Goal: Information Seeking & Learning: Learn about a topic

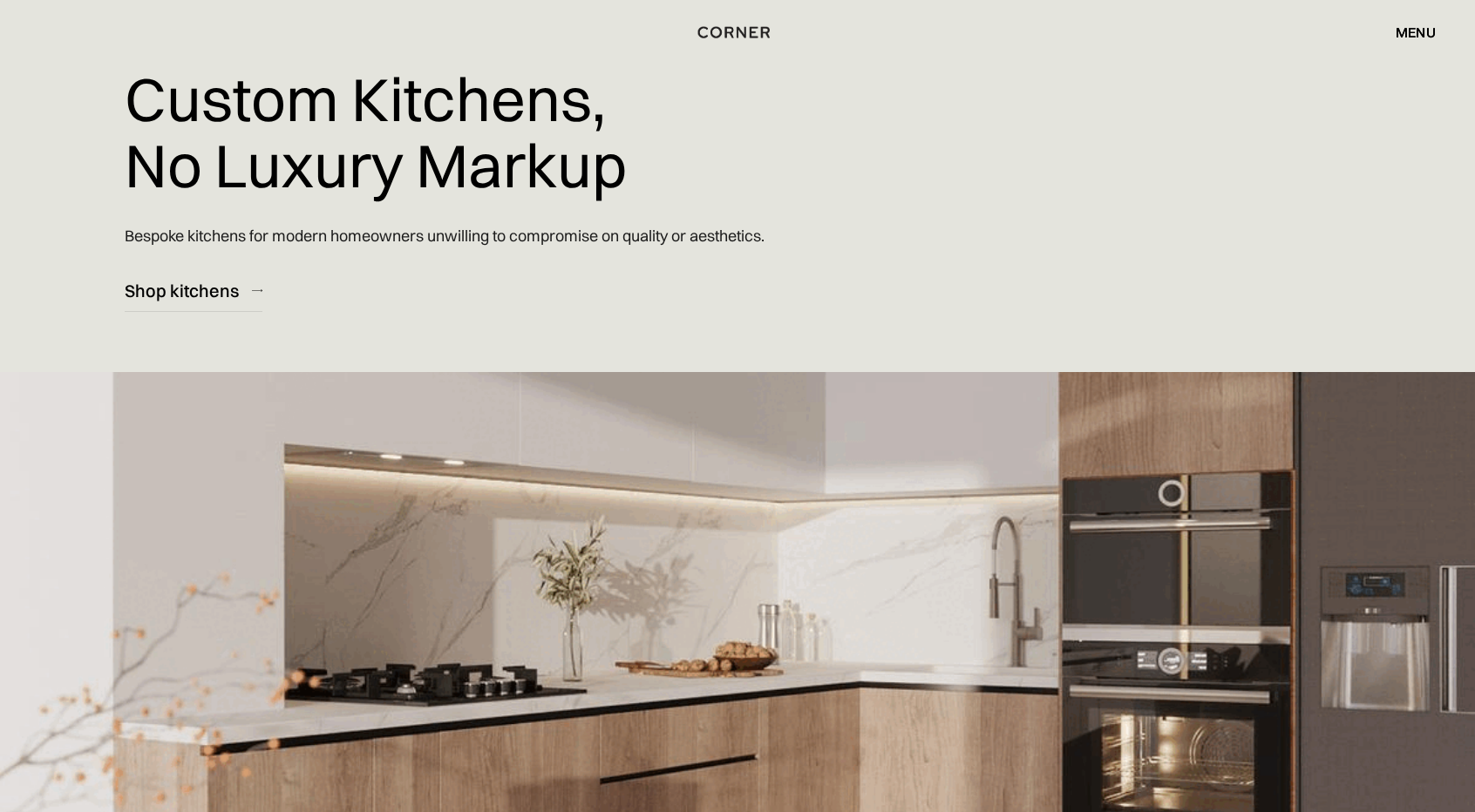
scroll to position [87, 0]
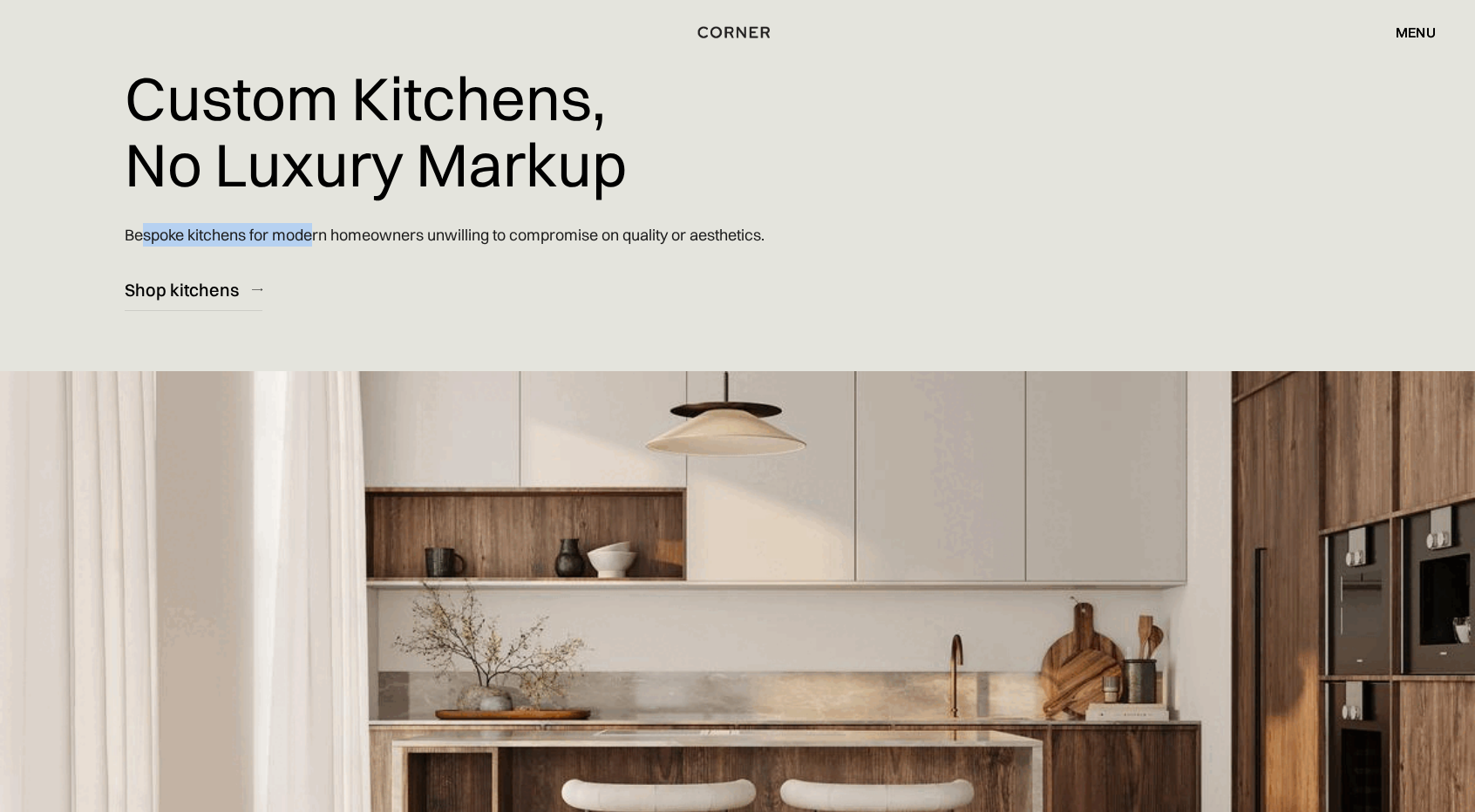
drag, startPoint x: 285, startPoint y: 229, endPoint x: 326, endPoint y: 229, distance: 41.0
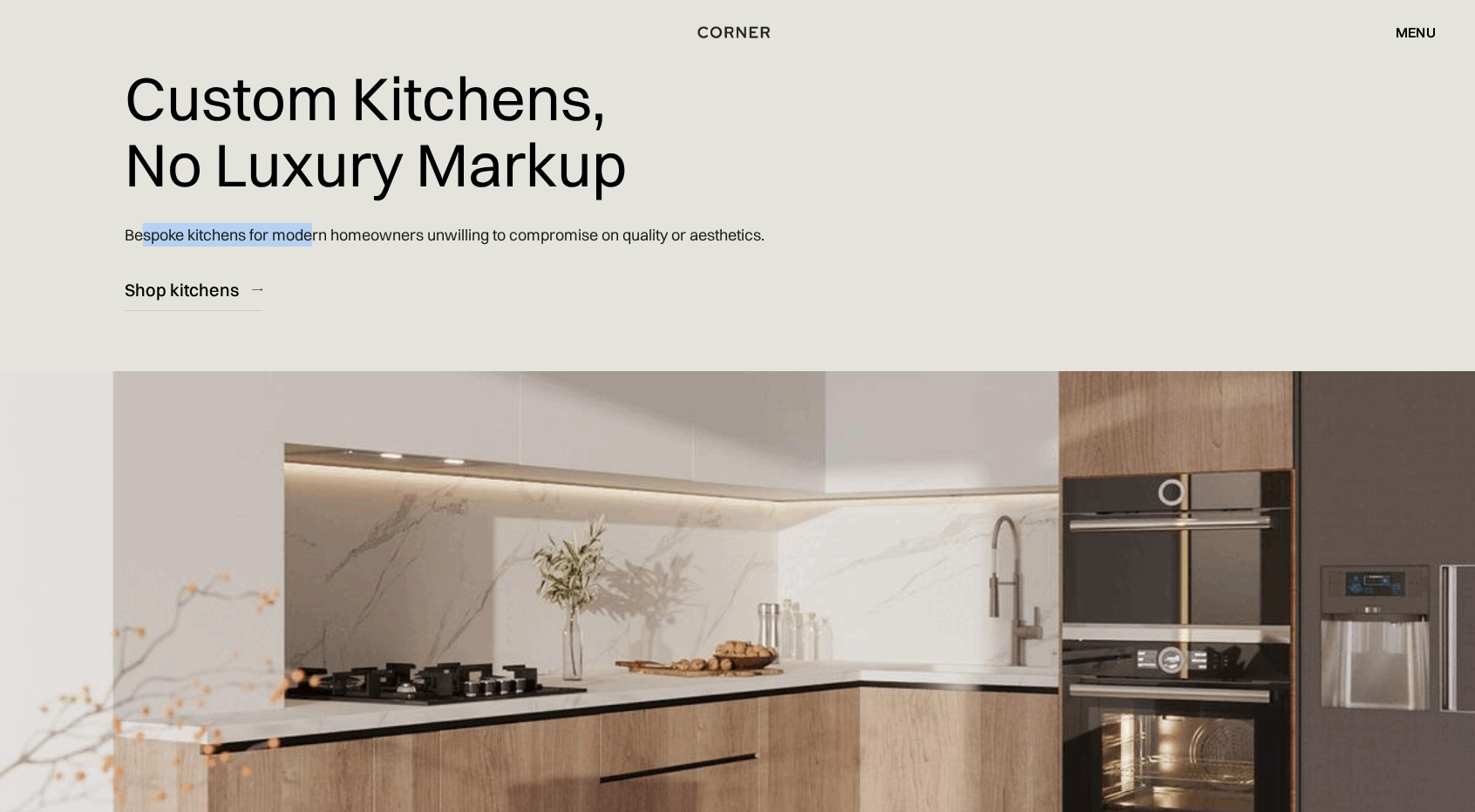
click at [326, 229] on p "Bespoke kitchens for modern homeowners unwilling to compromise on quality or ae…" at bounding box center [444, 235] width 640 height 50
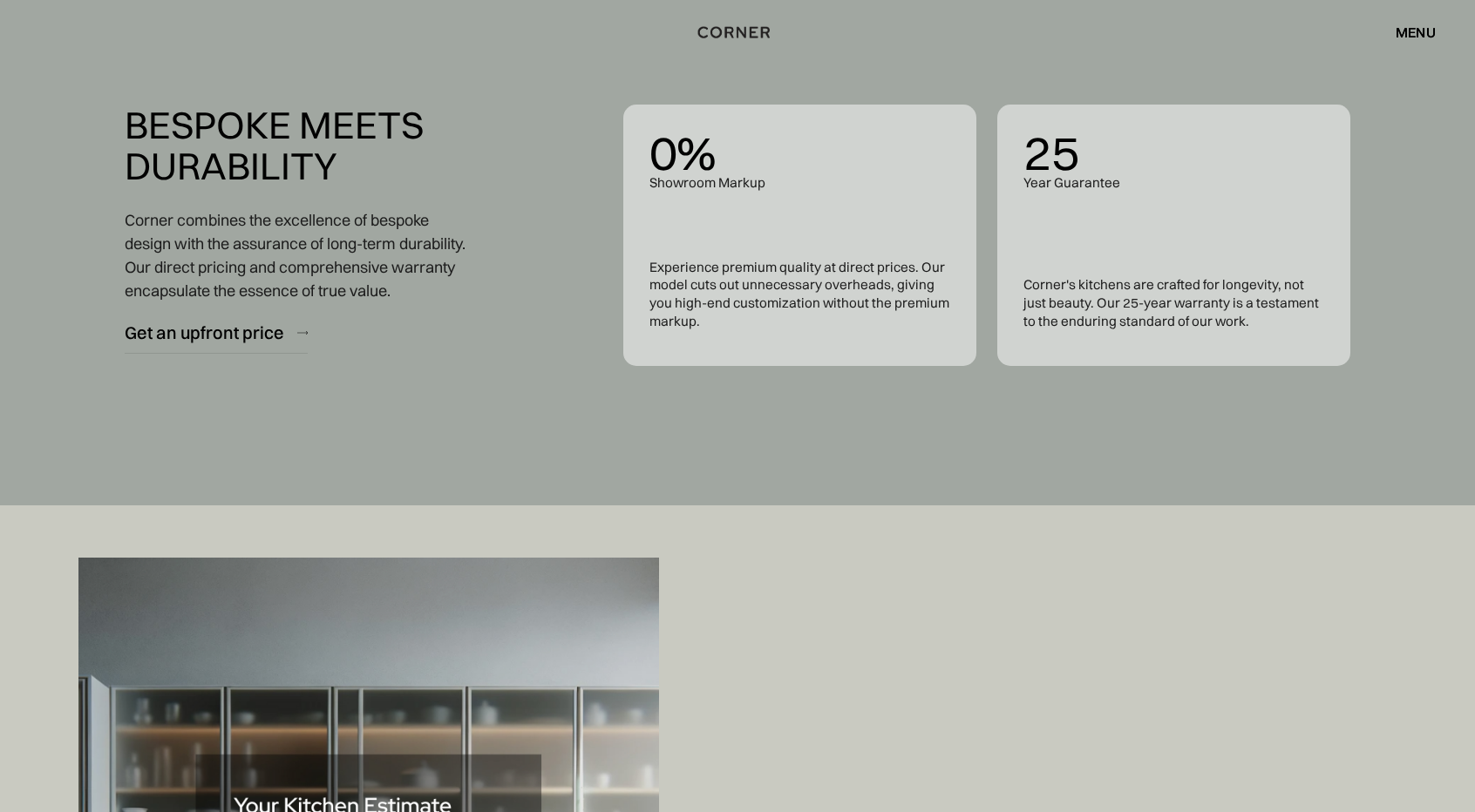
scroll to position [7580, 0]
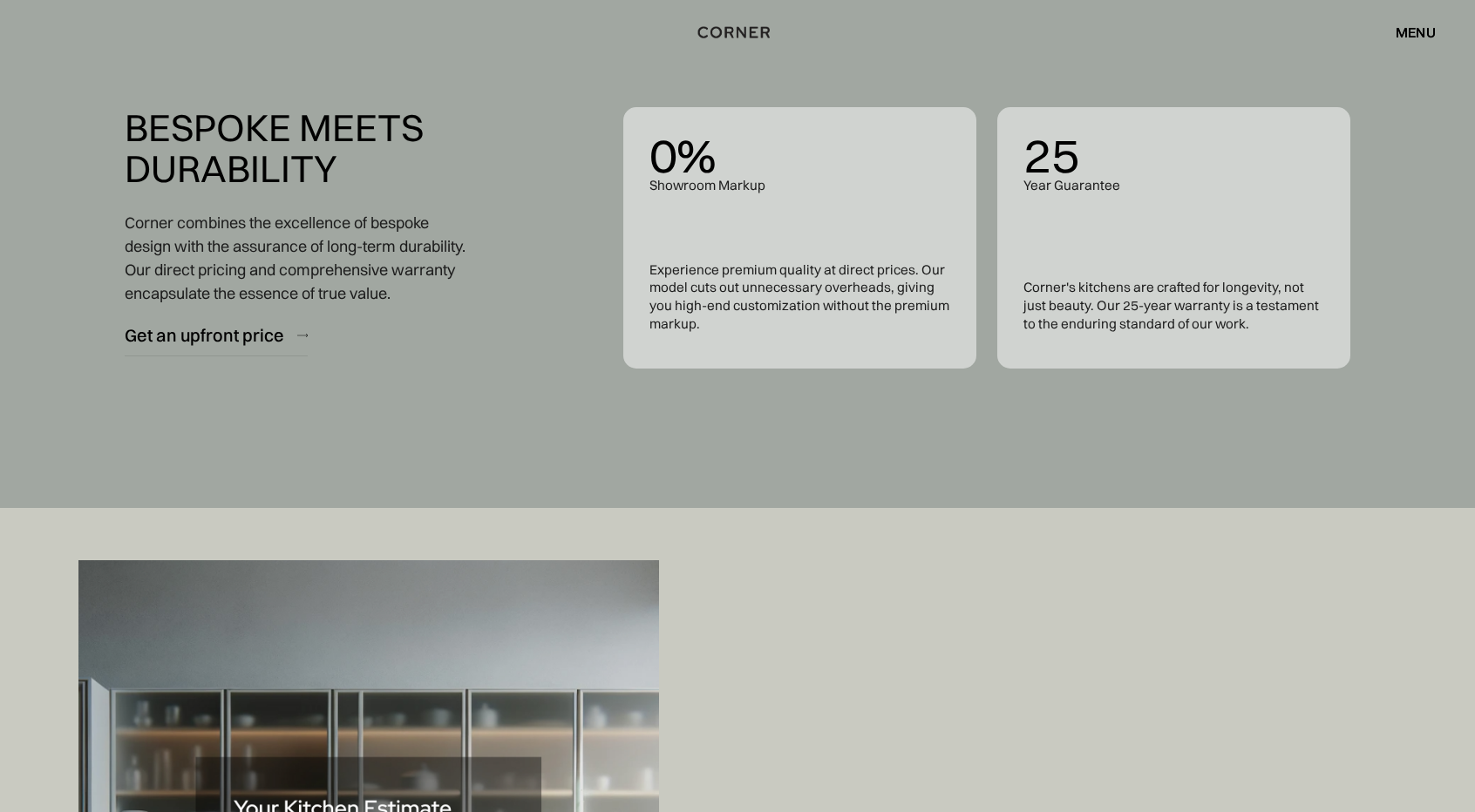
click at [1411, 29] on div "menu" at bounding box center [1415, 32] width 40 height 14
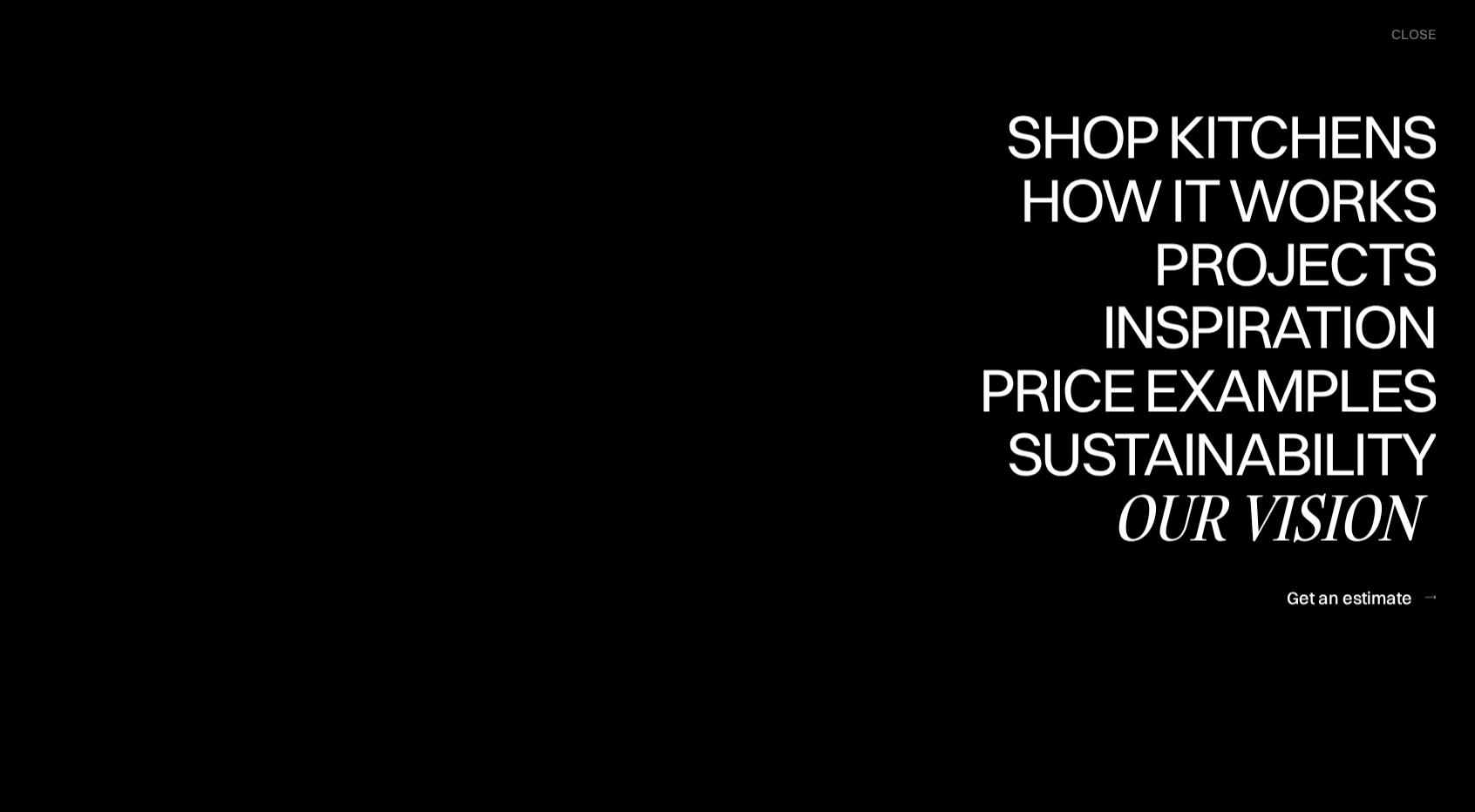
click at [1299, 520] on div "Our vision" at bounding box center [1273, 517] width 323 height 61
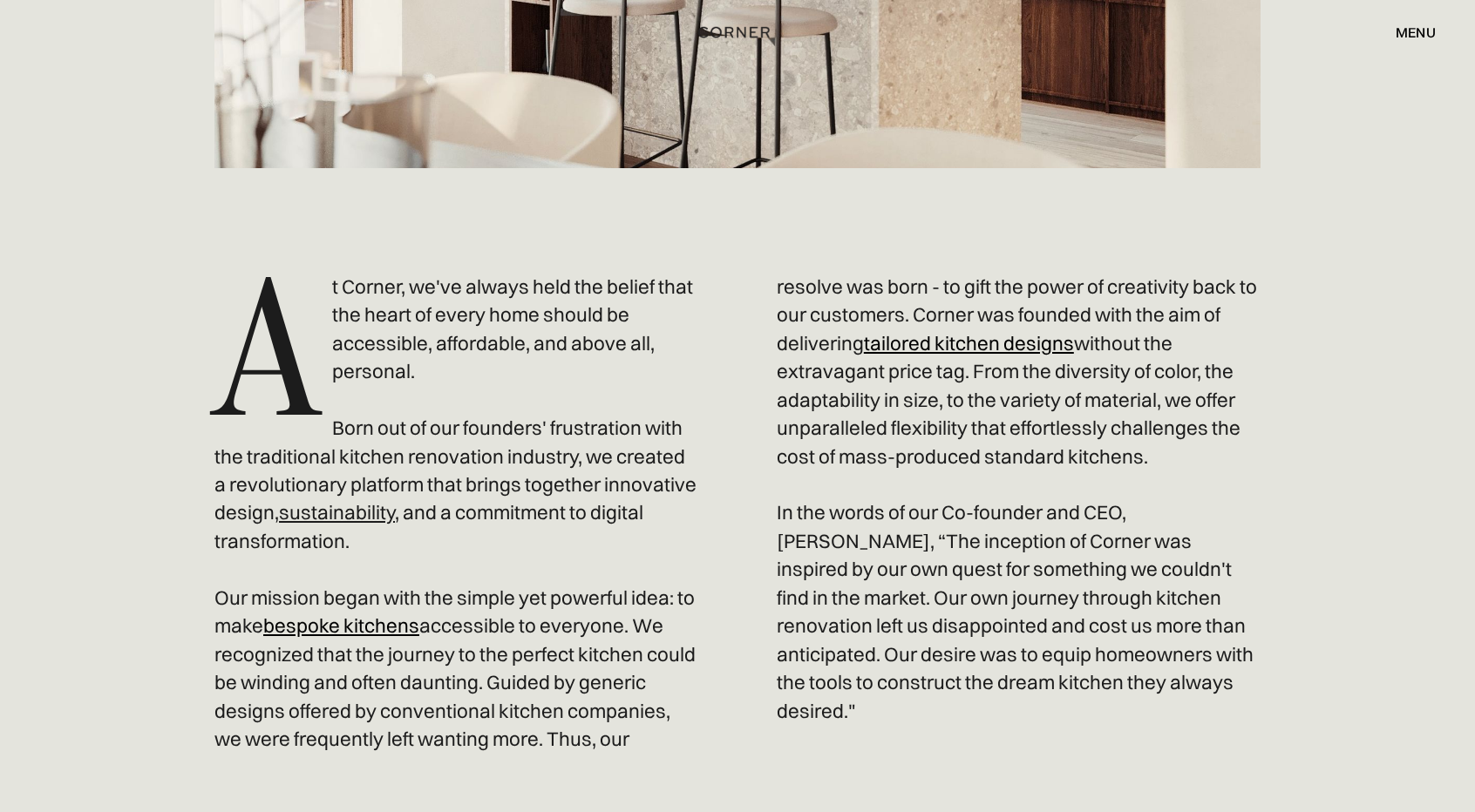
scroll to position [872, 0]
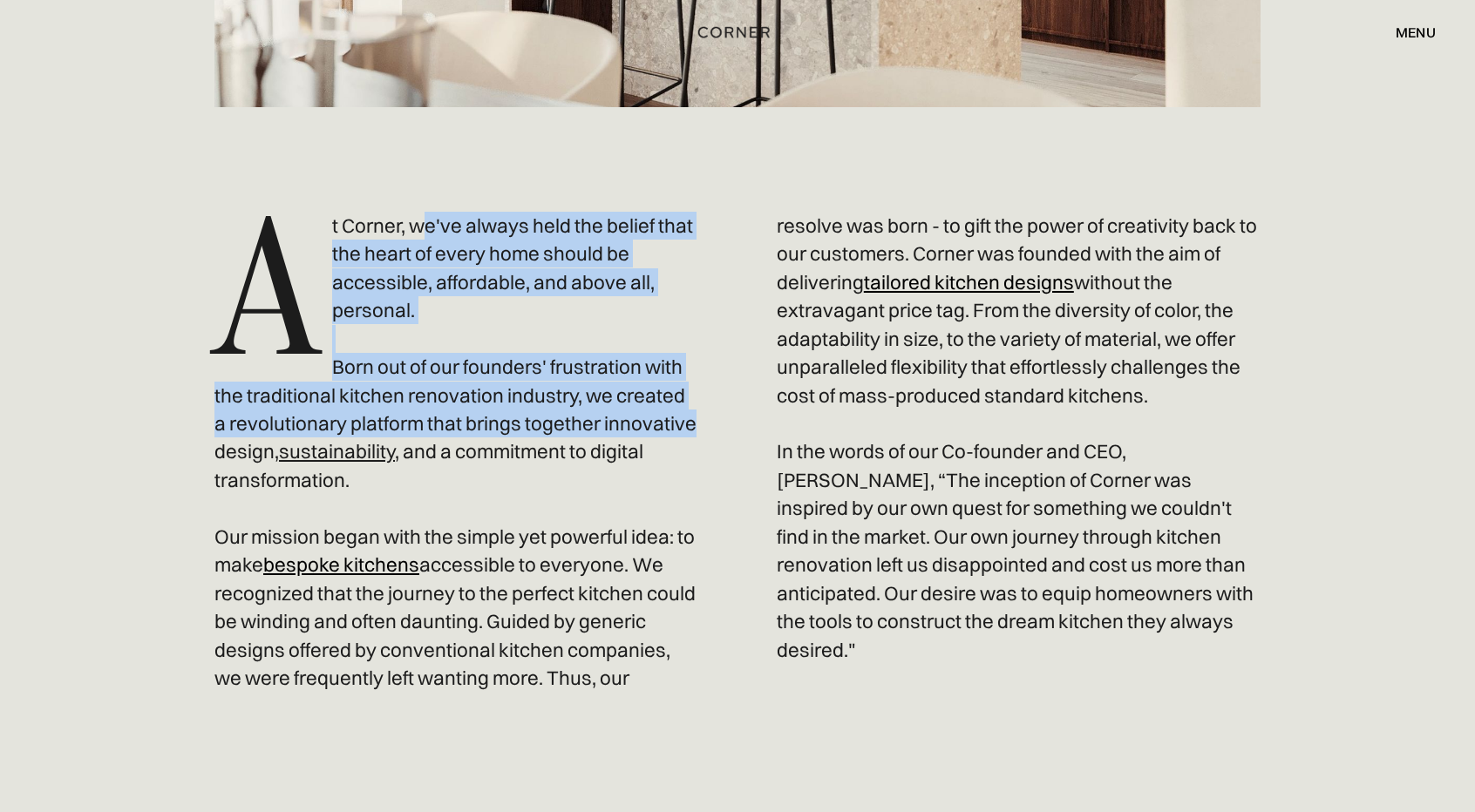
drag, startPoint x: 425, startPoint y: 213, endPoint x: 678, endPoint y: 433, distance: 335.3
click at [678, 433] on p "A t Corner, we've always held the belief that the heart of every home should be…" at bounding box center [738, 452] width 1046 height 481
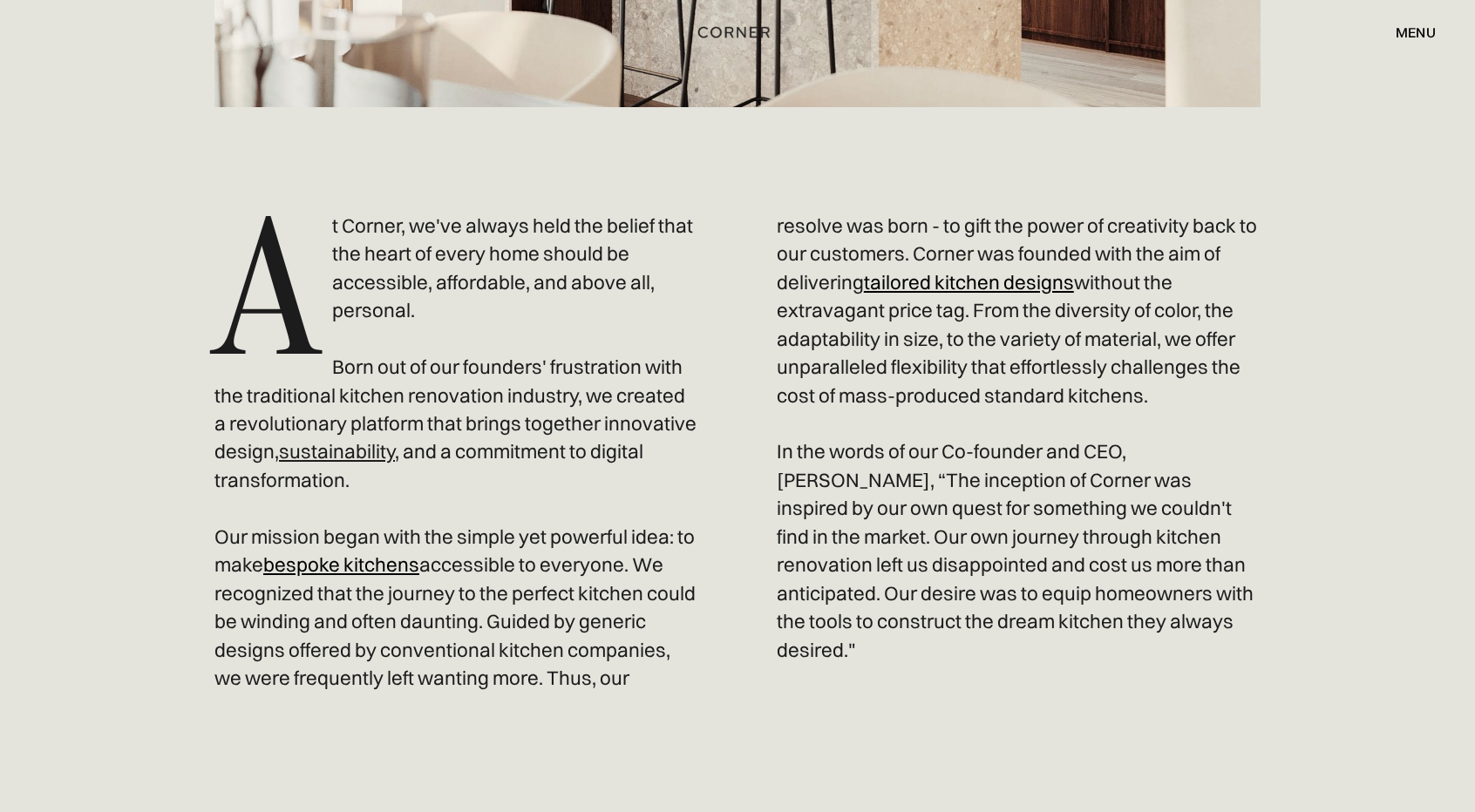
click at [627, 451] on p "A t Corner, we've always held the belief that the heart of every home should be…" at bounding box center [738, 452] width 1046 height 481
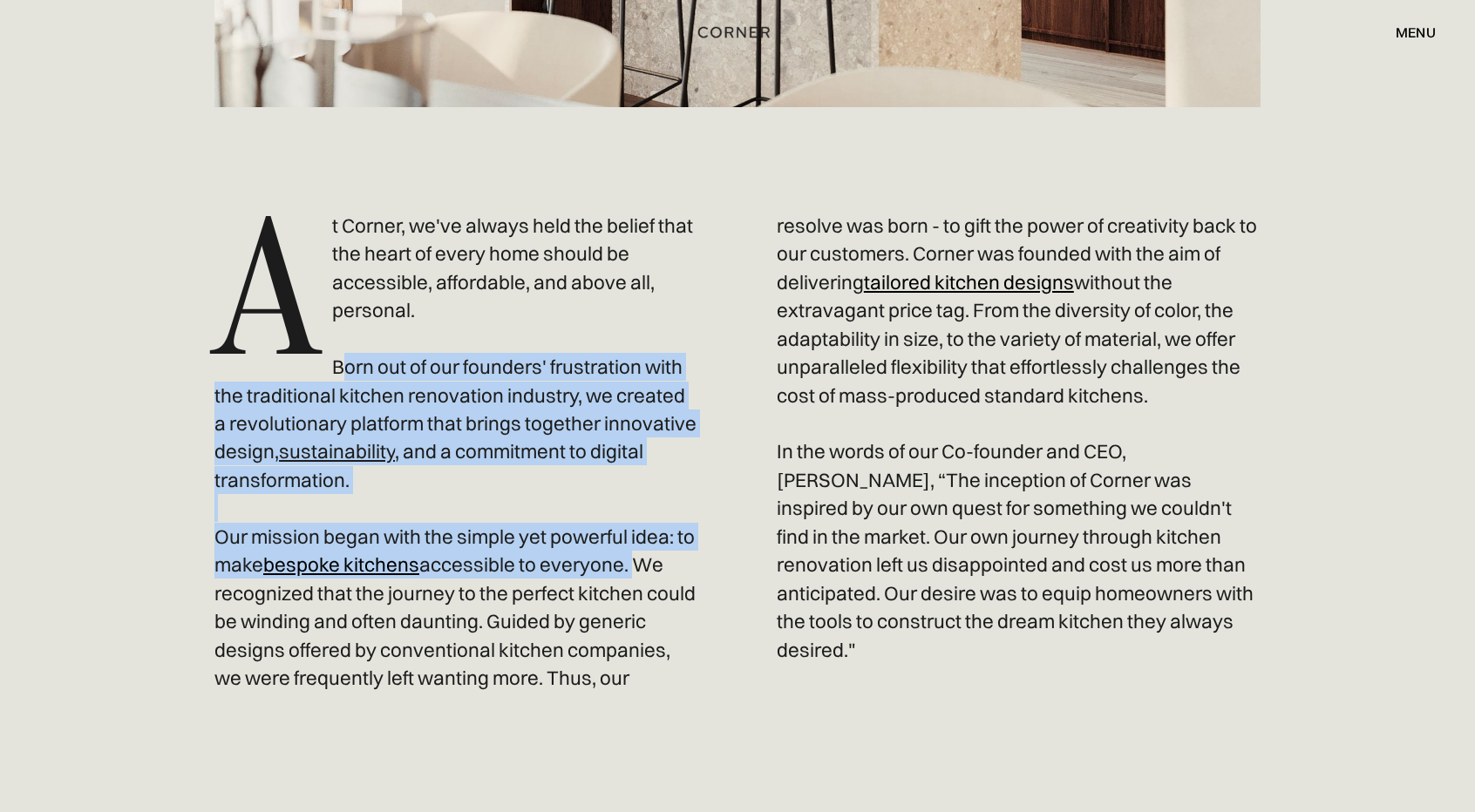
drag, startPoint x: 343, startPoint y: 365, endPoint x: 622, endPoint y: 559, distance: 339.8
click at [632, 564] on p "A t Corner, we've always held the belief that the heart of every home should be…" at bounding box center [738, 452] width 1046 height 481
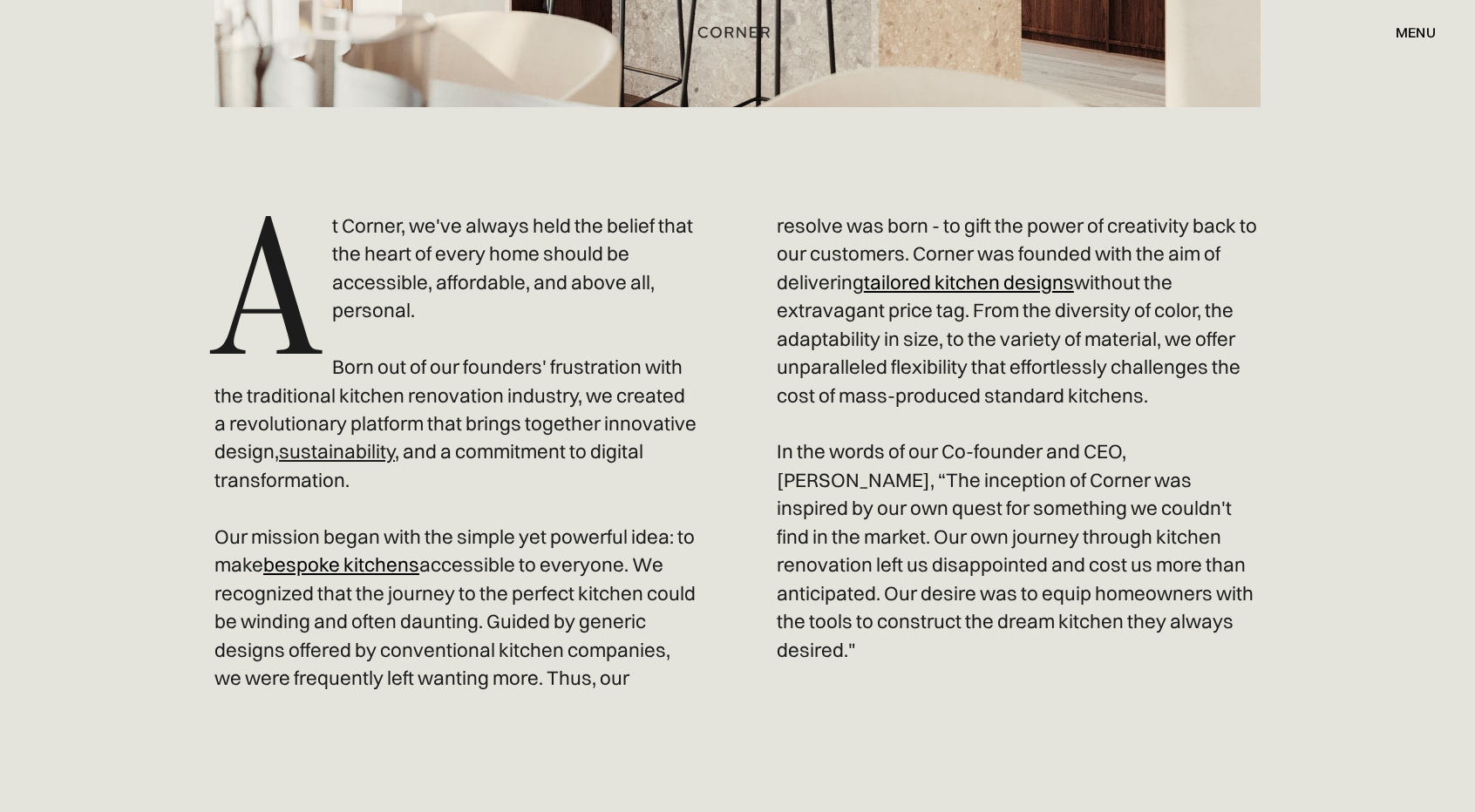
click at [567, 599] on p "A t Corner, we've always held the belief that the heart of every home should be…" at bounding box center [738, 452] width 1046 height 481
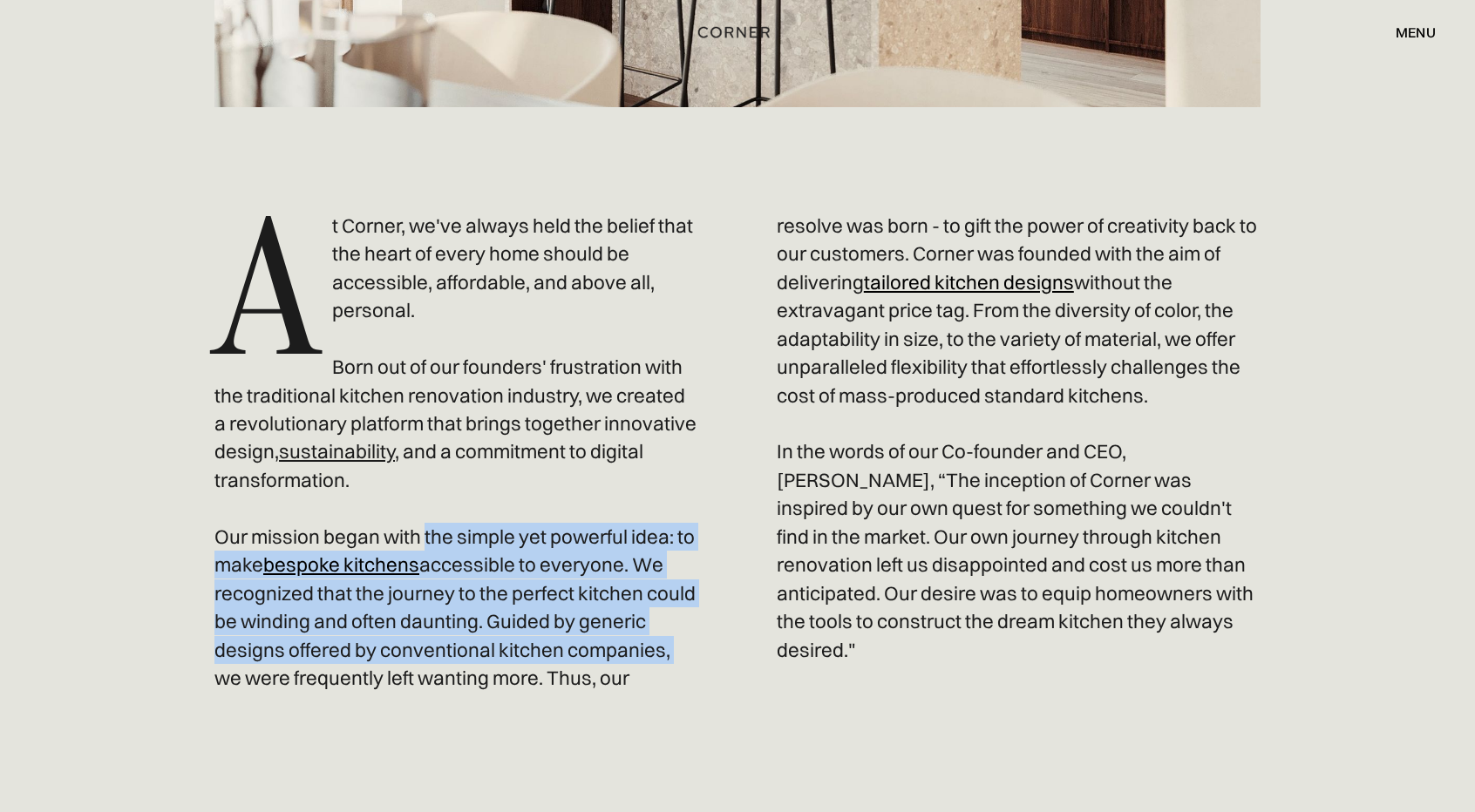
drag, startPoint x: 423, startPoint y: 535, endPoint x: 669, endPoint y: 668, distance: 279.7
click at [669, 668] on div "A t Corner, we've always held the belief that the heart of every home should be…" at bounding box center [738, 491] width 1046 height 768
drag, startPoint x: 790, startPoint y: 219, endPoint x: 1219, endPoint y: 415, distance: 471.7
click at [1240, 419] on p "A t Corner, we've always held the belief that the heart of every home should be…" at bounding box center [738, 452] width 1046 height 481
click at [1197, 412] on p "A t Corner, we've always held the belief that the heart of every home should be…" at bounding box center [738, 452] width 1046 height 481
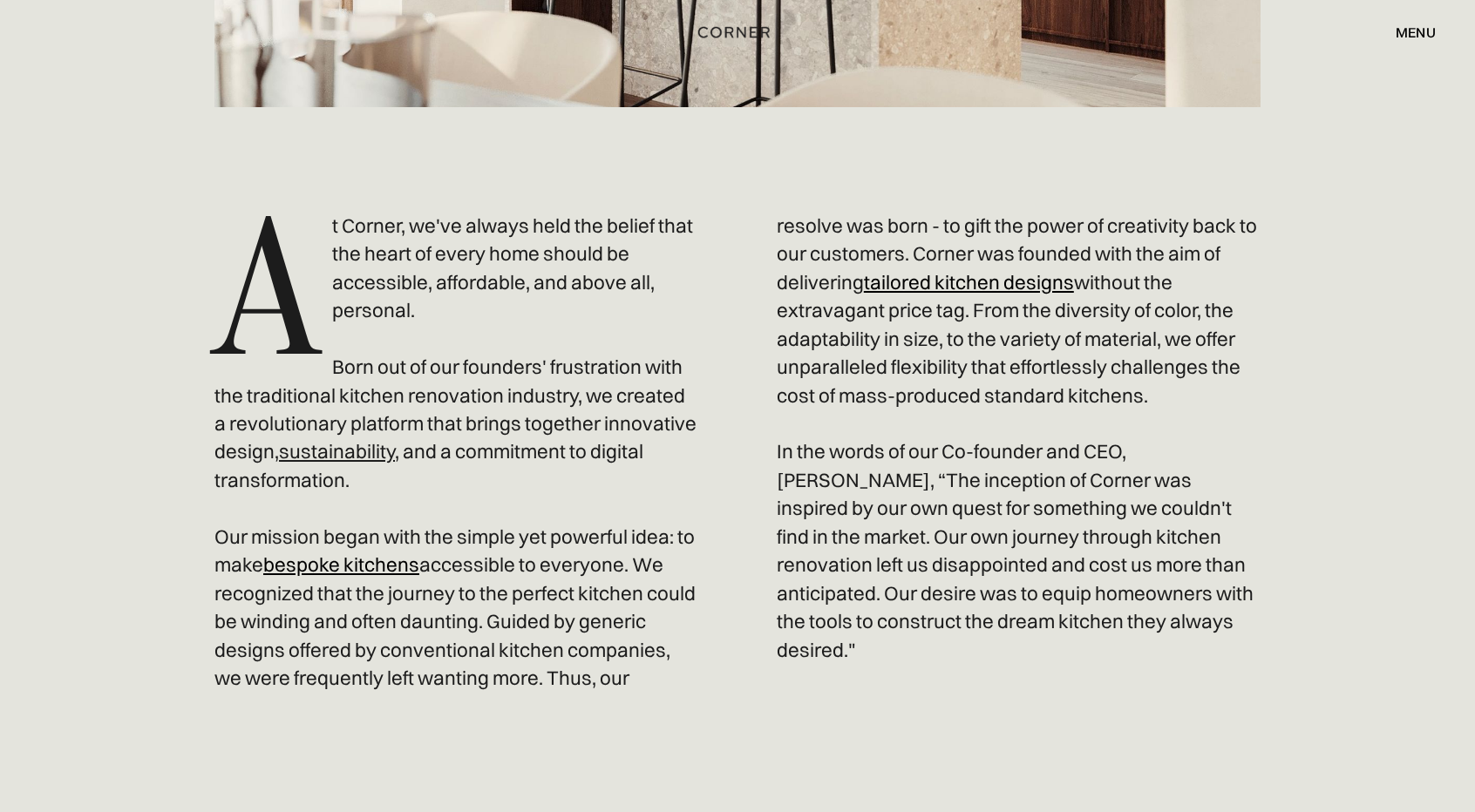
drag, startPoint x: 778, startPoint y: 480, endPoint x: 1269, endPoint y: 671, distance: 526.8
click at [1269, 671] on div "Redefining kitchen renovation: Our origin and Mission A t Corner, we've always …" at bounding box center [737, 2] width 1150 height 1747
click at [1082, 588] on p "A t Corner, we've always held the belief that the heart of every home should be…" at bounding box center [738, 452] width 1046 height 481
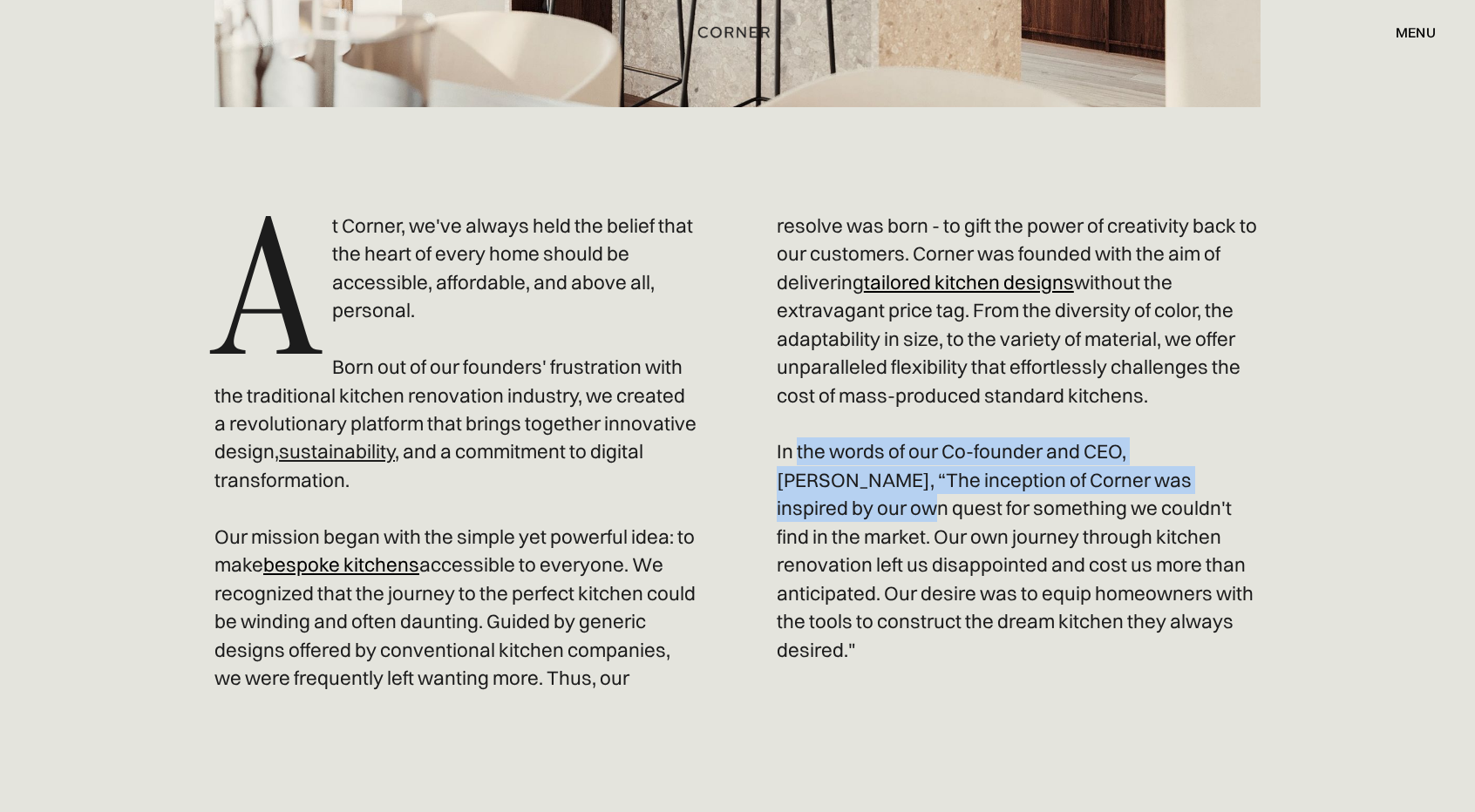
drag, startPoint x: 796, startPoint y: 476, endPoint x: 1232, endPoint y: 514, distance: 437.7
click at [1231, 513] on p "A t Corner, we've always held the belief that the heart of every home should be…" at bounding box center [738, 452] width 1046 height 481
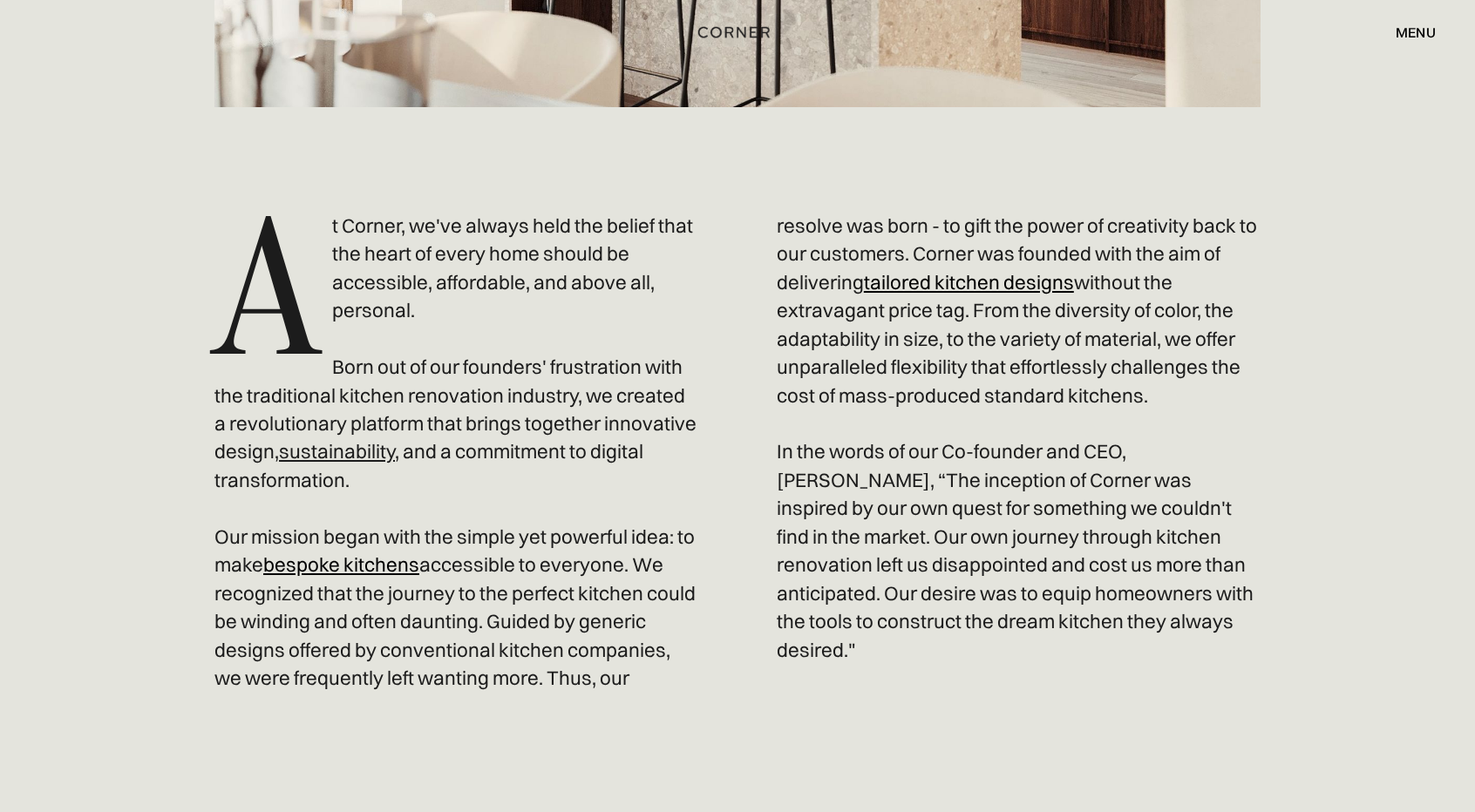
click at [1176, 548] on p "A t Corner, we've always held the belief that the heart of every home should be…" at bounding box center [738, 452] width 1046 height 481
drag, startPoint x: 987, startPoint y: 495, endPoint x: 1166, endPoint y: 656, distance: 240.8
click at [1194, 657] on p "A t Corner, we've always held the belief that the heart of every home should be…" at bounding box center [738, 452] width 1046 height 481
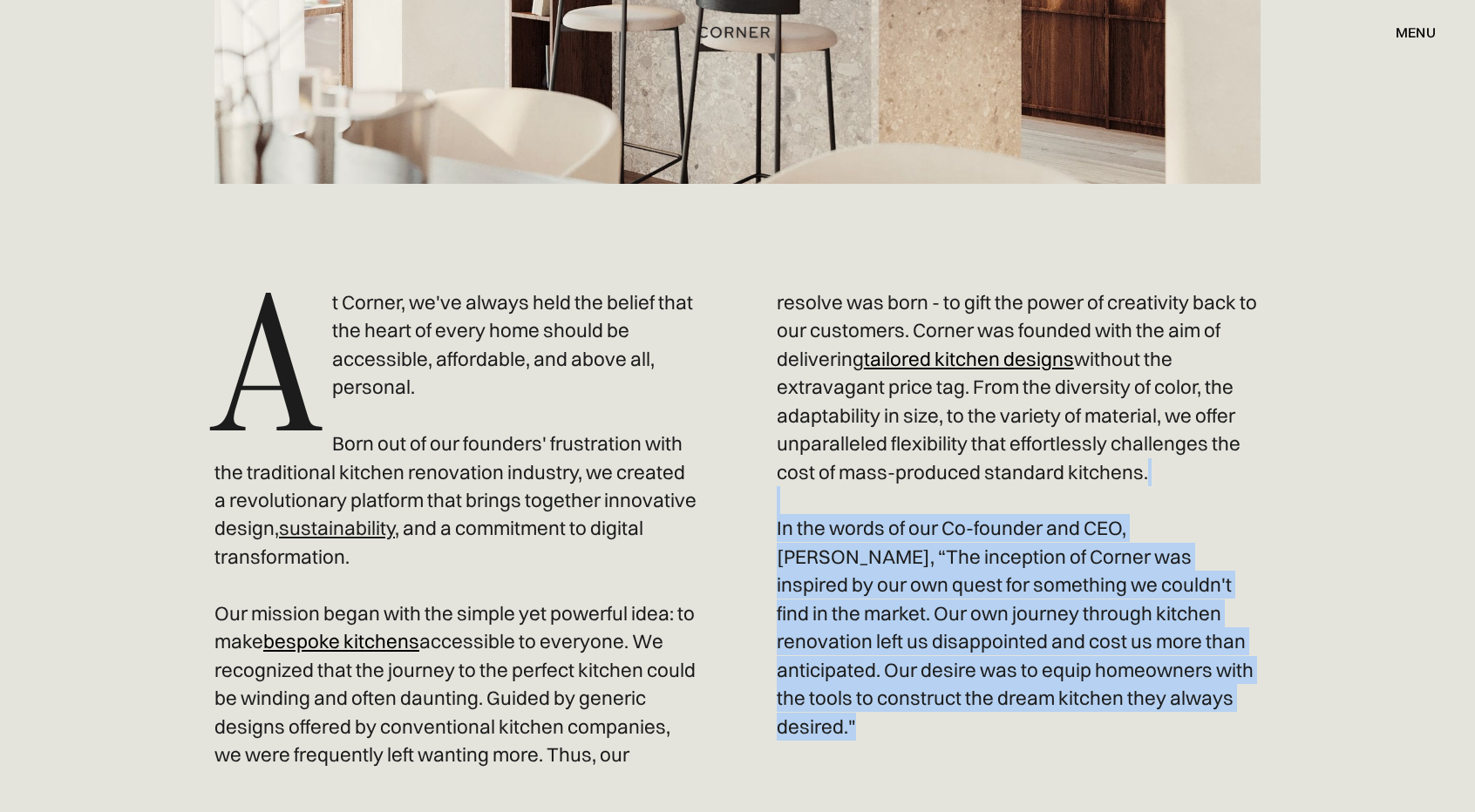
scroll to position [523, 0]
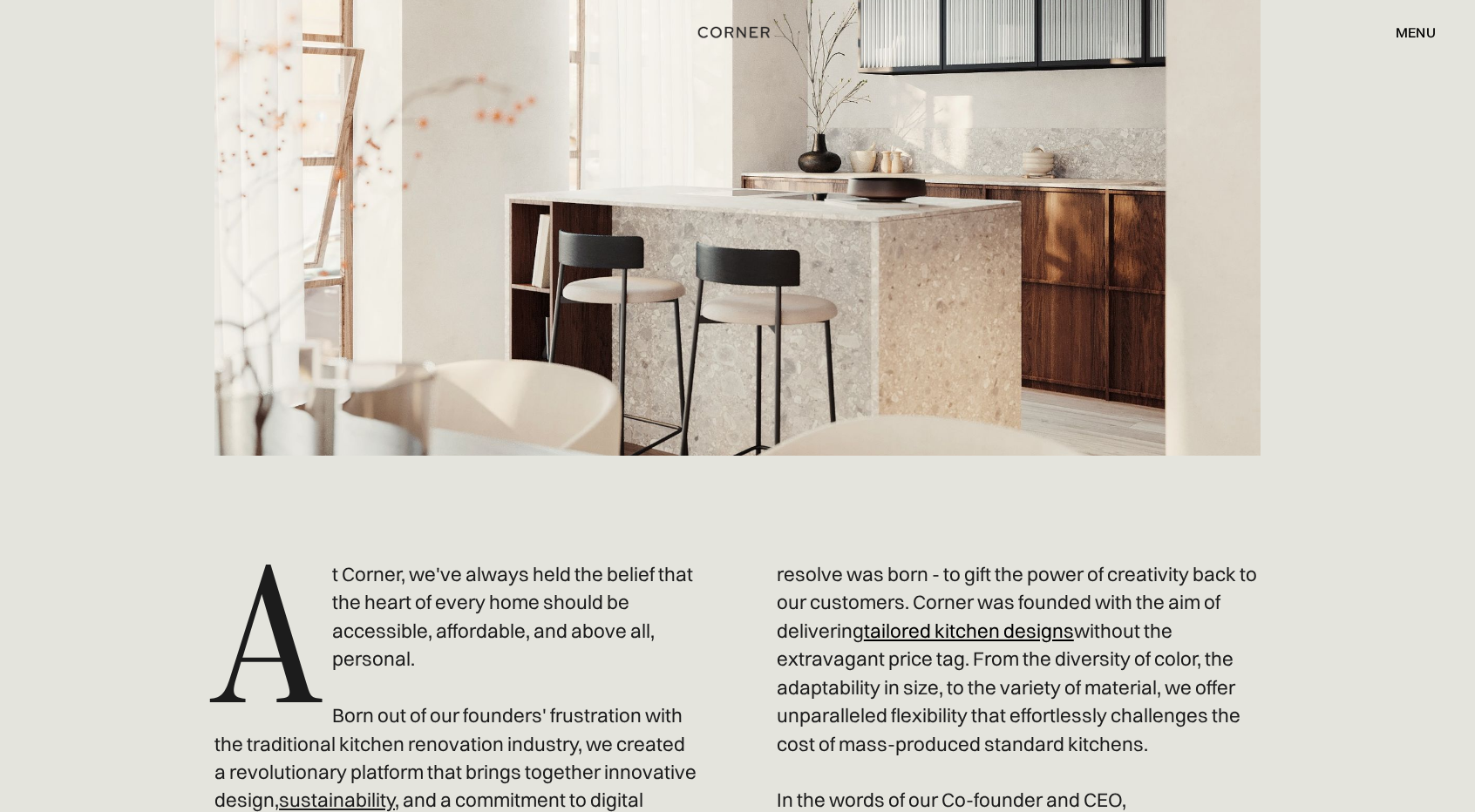
click at [1398, 31] on div "menu" at bounding box center [1415, 32] width 40 height 14
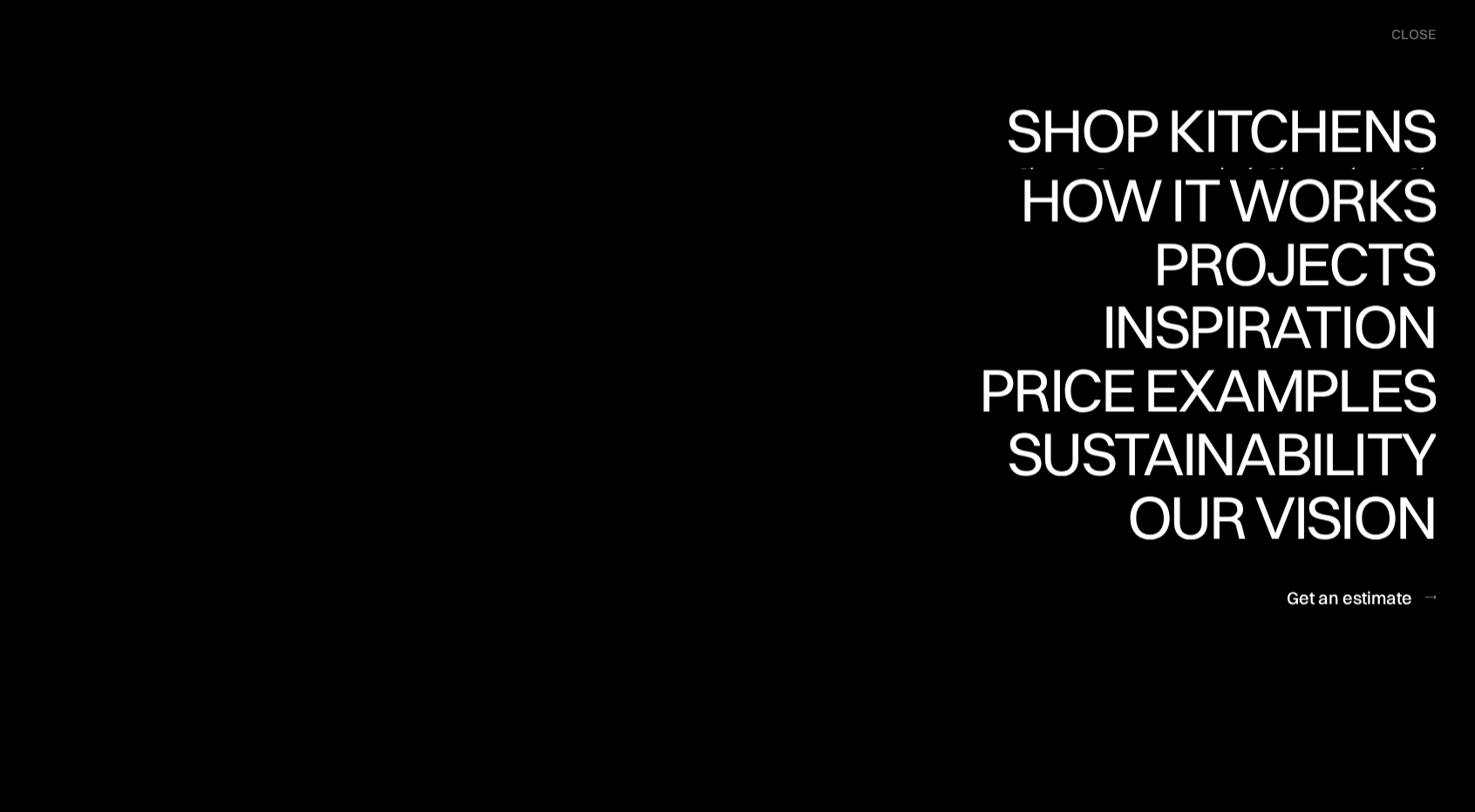
scroll to position [2788, 0]
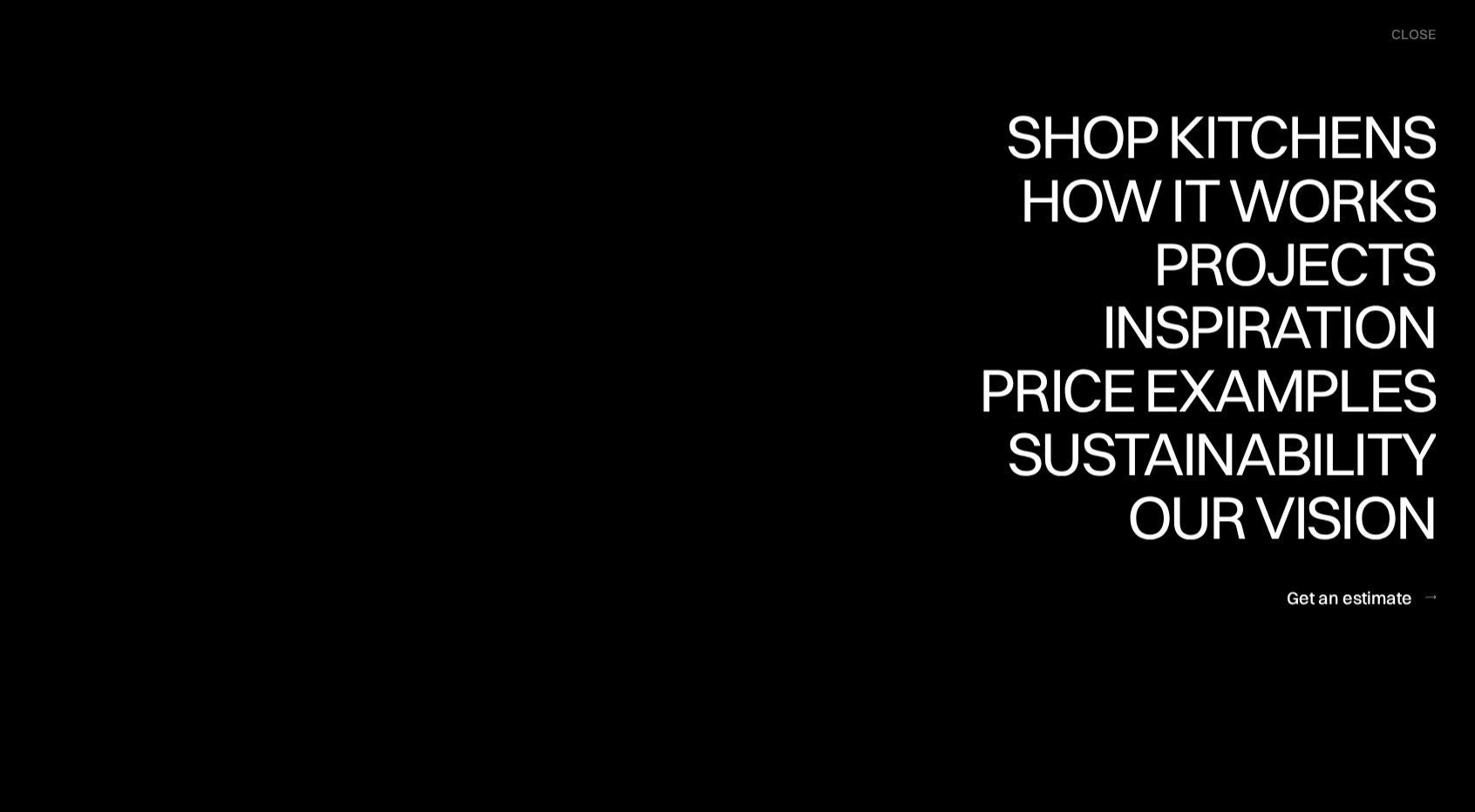
click at [1412, 34] on div "close" at bounding box center [1414, 35] width 44 height 20
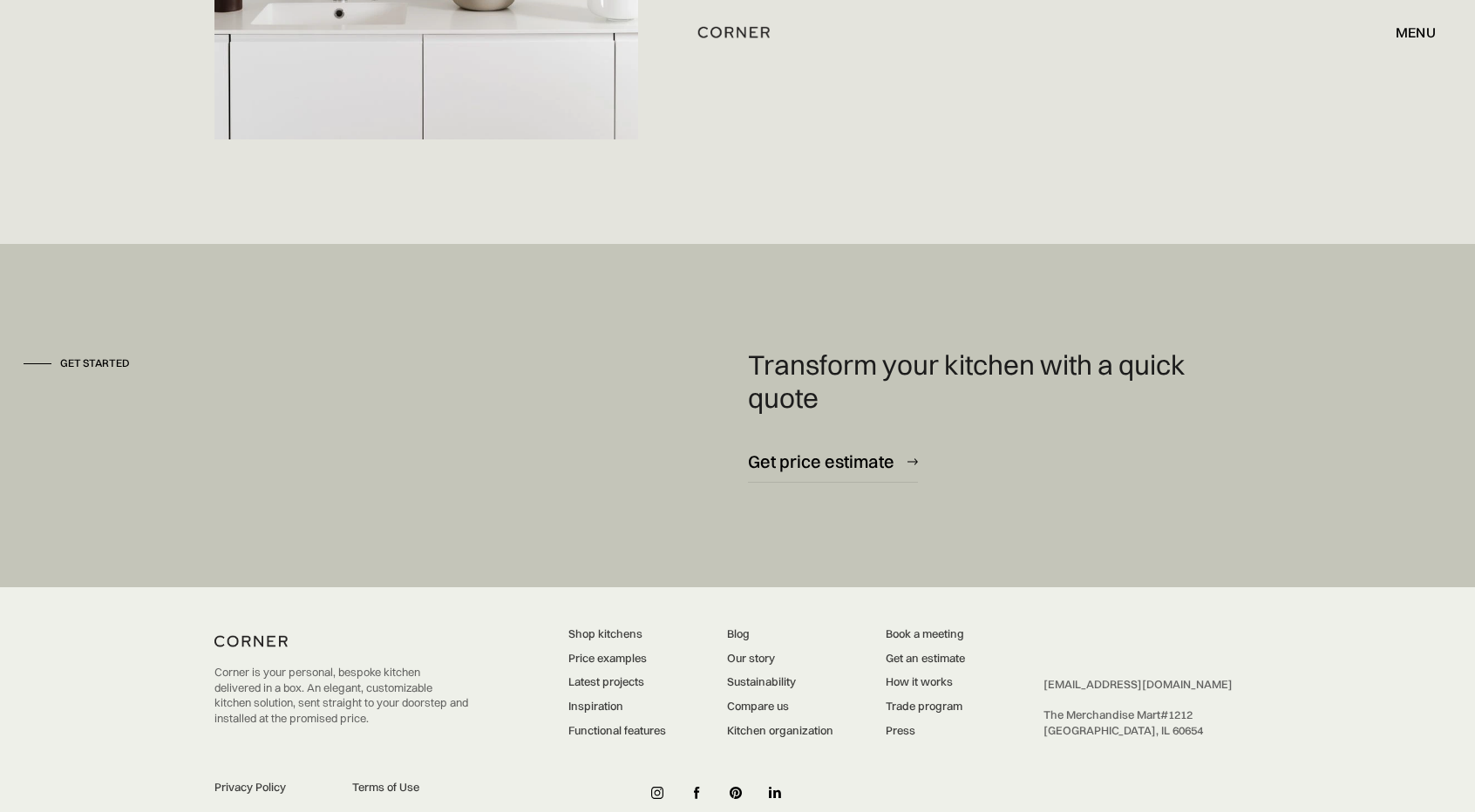
scroll to position [4755, 0]
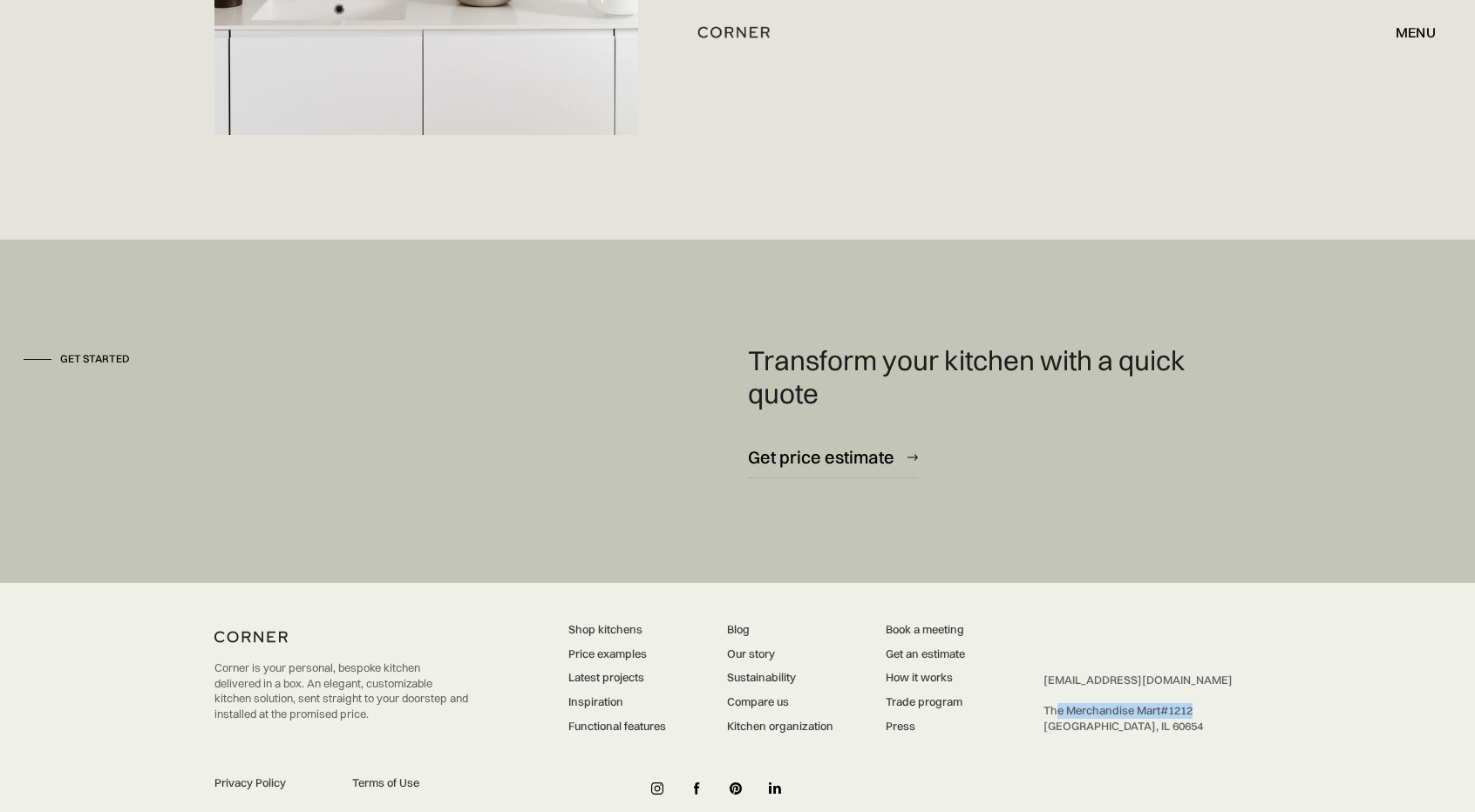
drag, startPoint x: 1056, startPoint y: 675, endPoint x: 1219, endPoint y: 684, distance: 163.2
click at [1219, 684] on div "hello@cornerrenovation.com ‍ The Merchandise Mart #1212 ‍ Chicago, IL 60654" at bounding box center [1152, 703] width 217 height 61
click at [1238, 741] on div "Corner is your personal, bespoke kitchen delivered in a box. An elegant, custom…" at bounding box center [738, 712] width 1046 height 258
click at [908, 695] on link "Trade program" at bounding box center [924, 703] width 79 height 16
click at [773, 783] on img at bounding box center [775, 789] width 12 height 12
